Goal: Navigation & Orientation: Find specific page/section

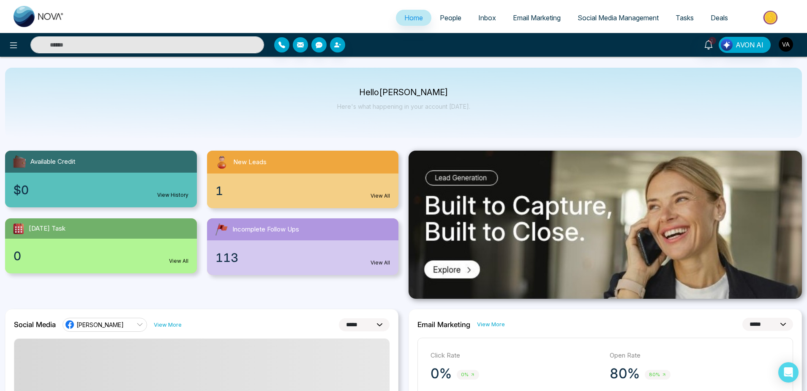
select select "*"
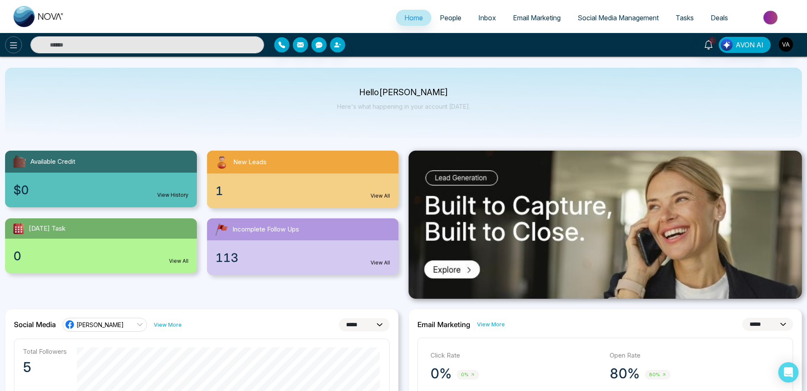
click at [12, 42] on icon at bounding box center [13, 45] width 10 height 10
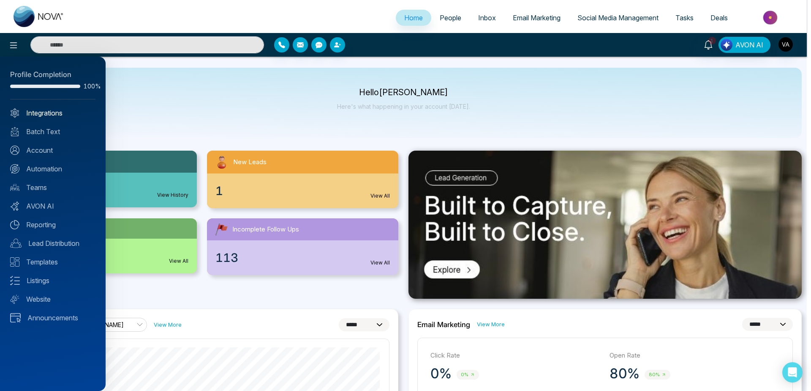
click at [56, 111] on link "Integrations" at bounding box center [52, 113] width 85 height 10
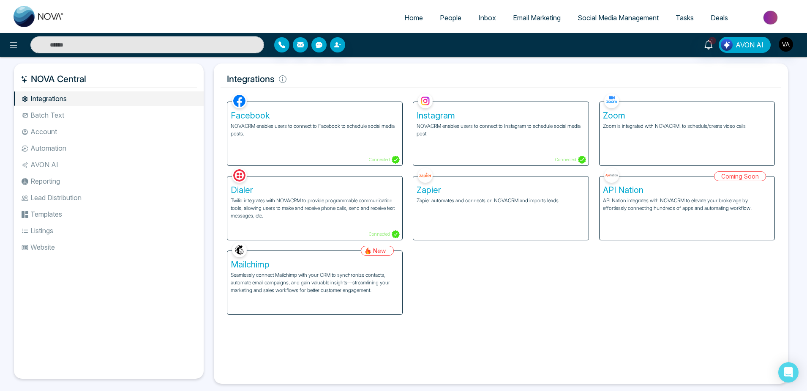
click at [647, 138] on div "Zoom Zoom is integrated with NOVACRM, to schedule/create video calls" at bounding box center [687, 133] width 175 height 63
